Goal: Task Accomplishment & Management: Manage account settings

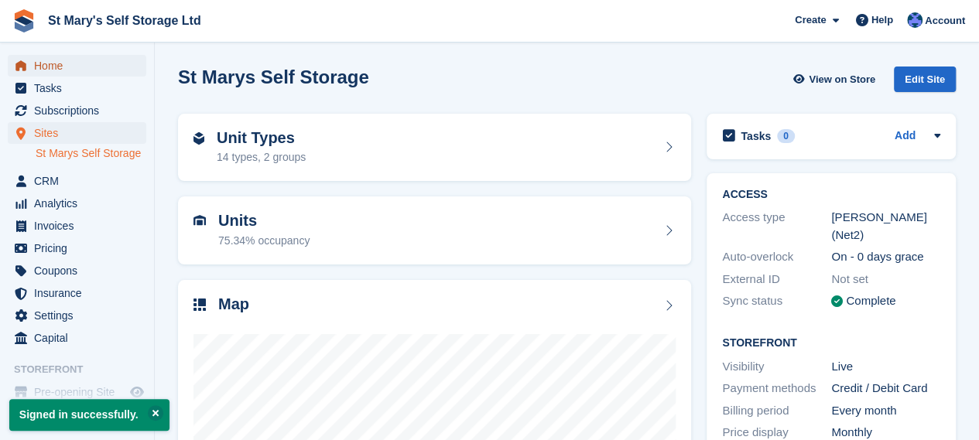
click at [68, 70] on span "Home" at bounding box center [80, 66] width 93 height 22
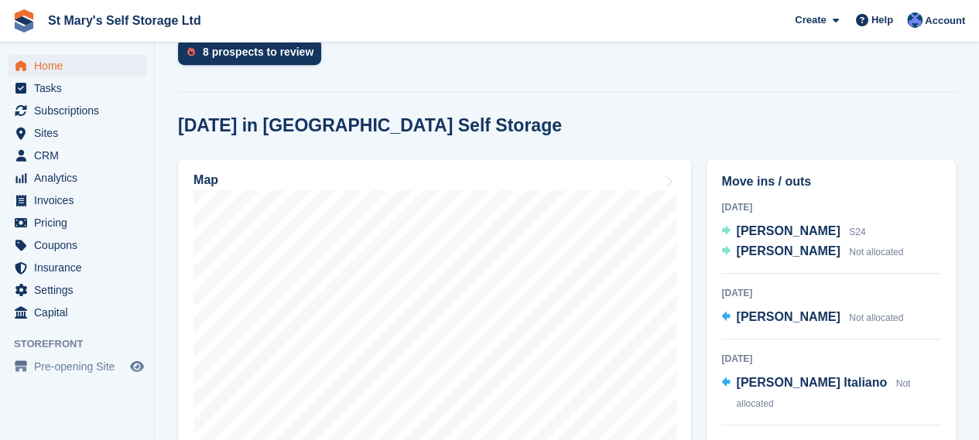
scroll to position [380, 0]
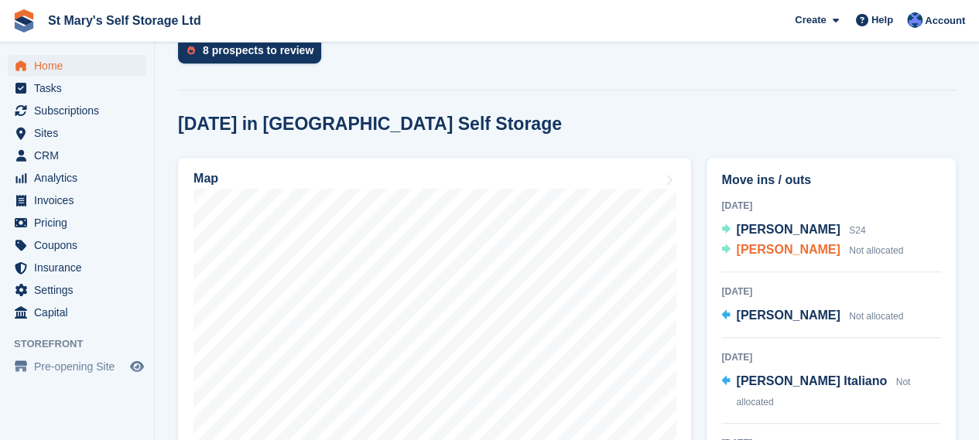
click at [756, 256] on span "[PERSON_NAME]" at bounding box center [788, 249] width 104 height 13
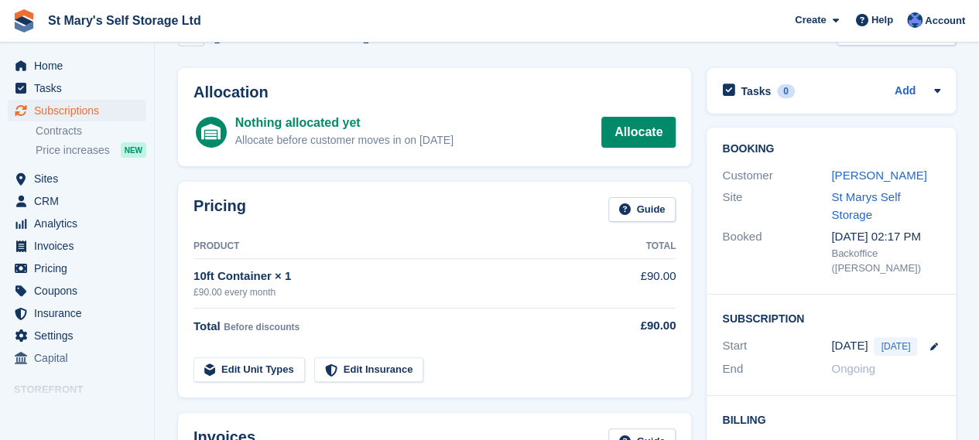
scroll to position [46, 0]
click at [634, 142] on link "Allocate" at bounding box center [638, 133] width 74 height 31
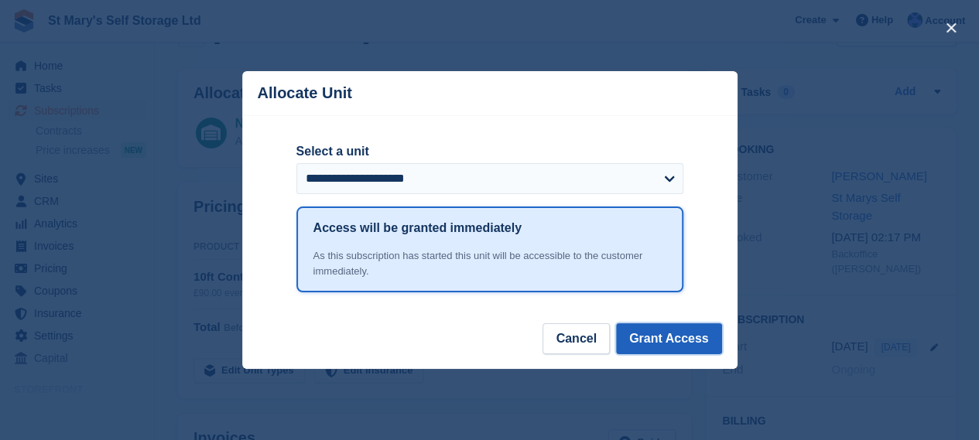
click at [668, 343] on button "Grant Access" at bounding box center [669, 338] width 106 height 31
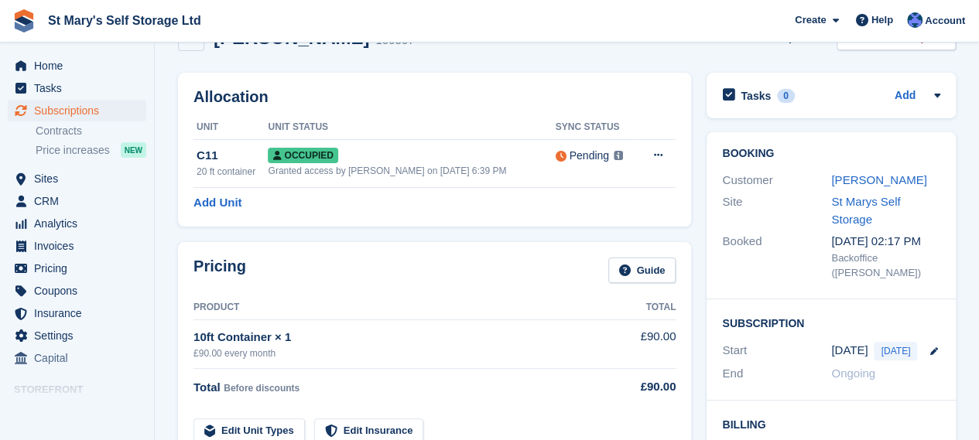
scroll to position [41, 0]
click at [865, 176] on link "[PERSON_NAME]" at bounding box center [878, 180] width 95 height 13
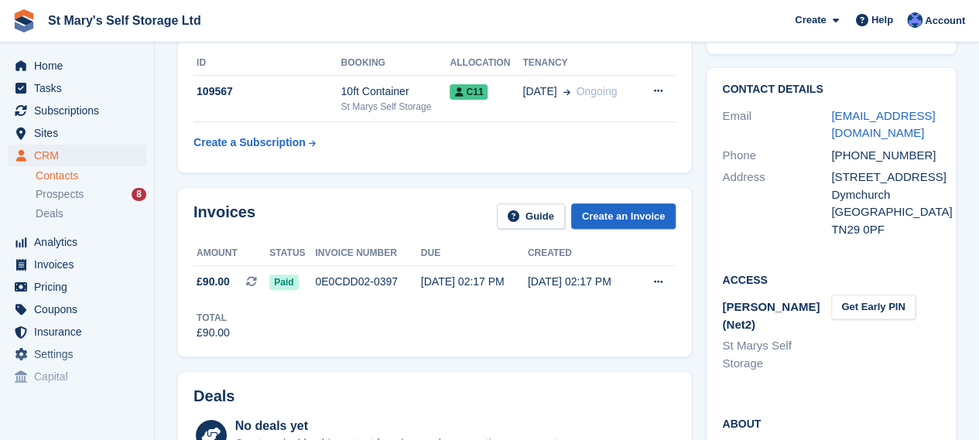
scroll to position [244, 0]
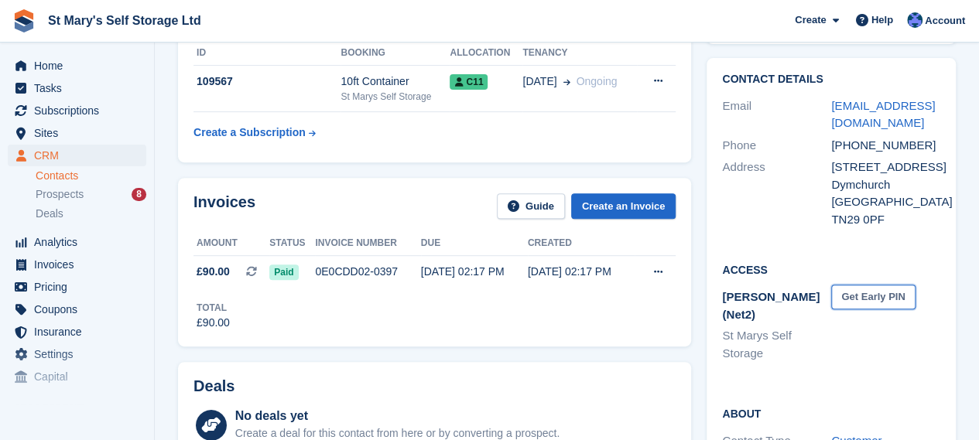
click at [856, 295] on button "Get Early PIN" at bounding box center [873, 298] width 84 height 26
click at [879, 297] on icon at bounding box center [872, 297] width 13 height 12
